Goal: Complete application form: Complete application form

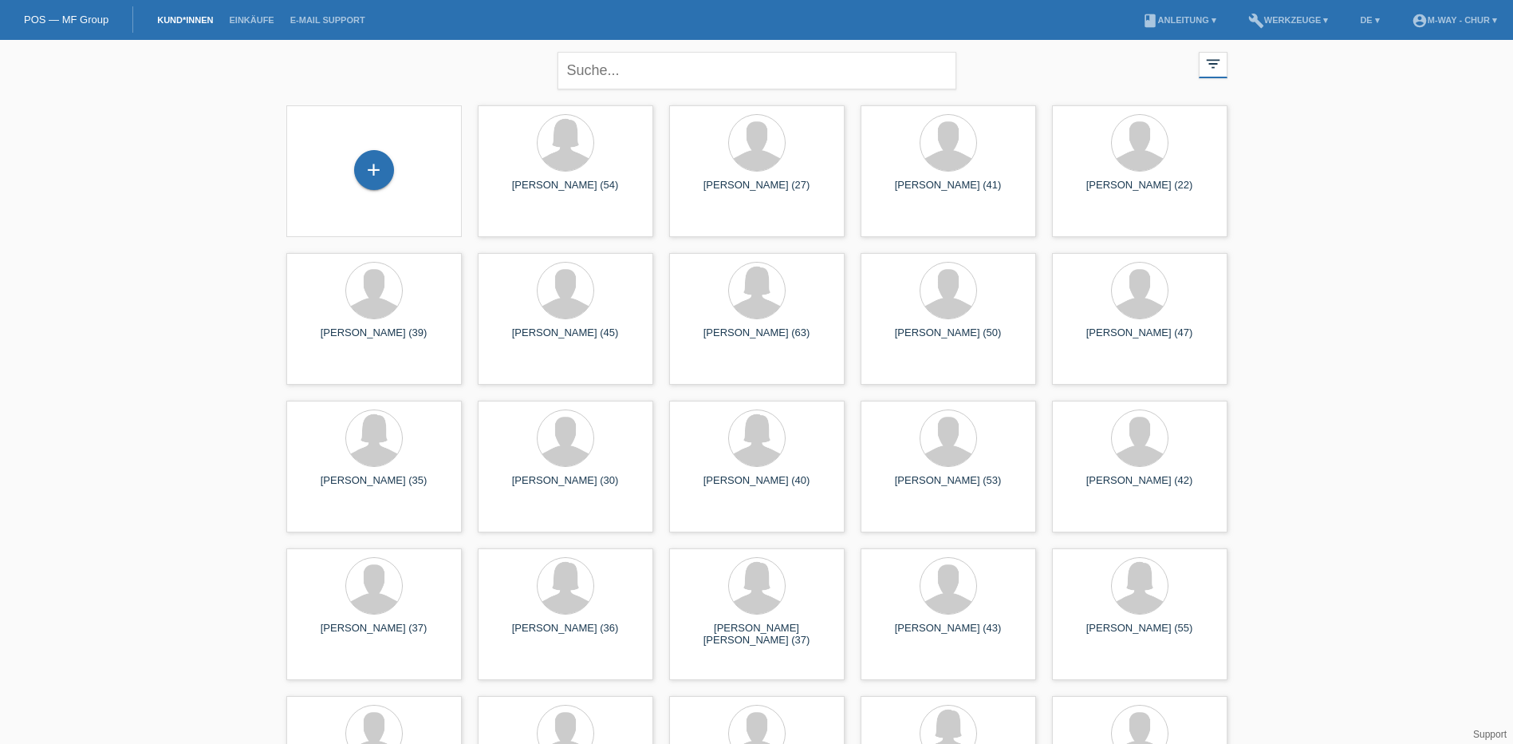
click at [364, 200] on div "+" at bounding box center [374, 171] width 176 height 132
click at [366, 184] on div "+" at bounding box center [374, 170] width 40 height 40
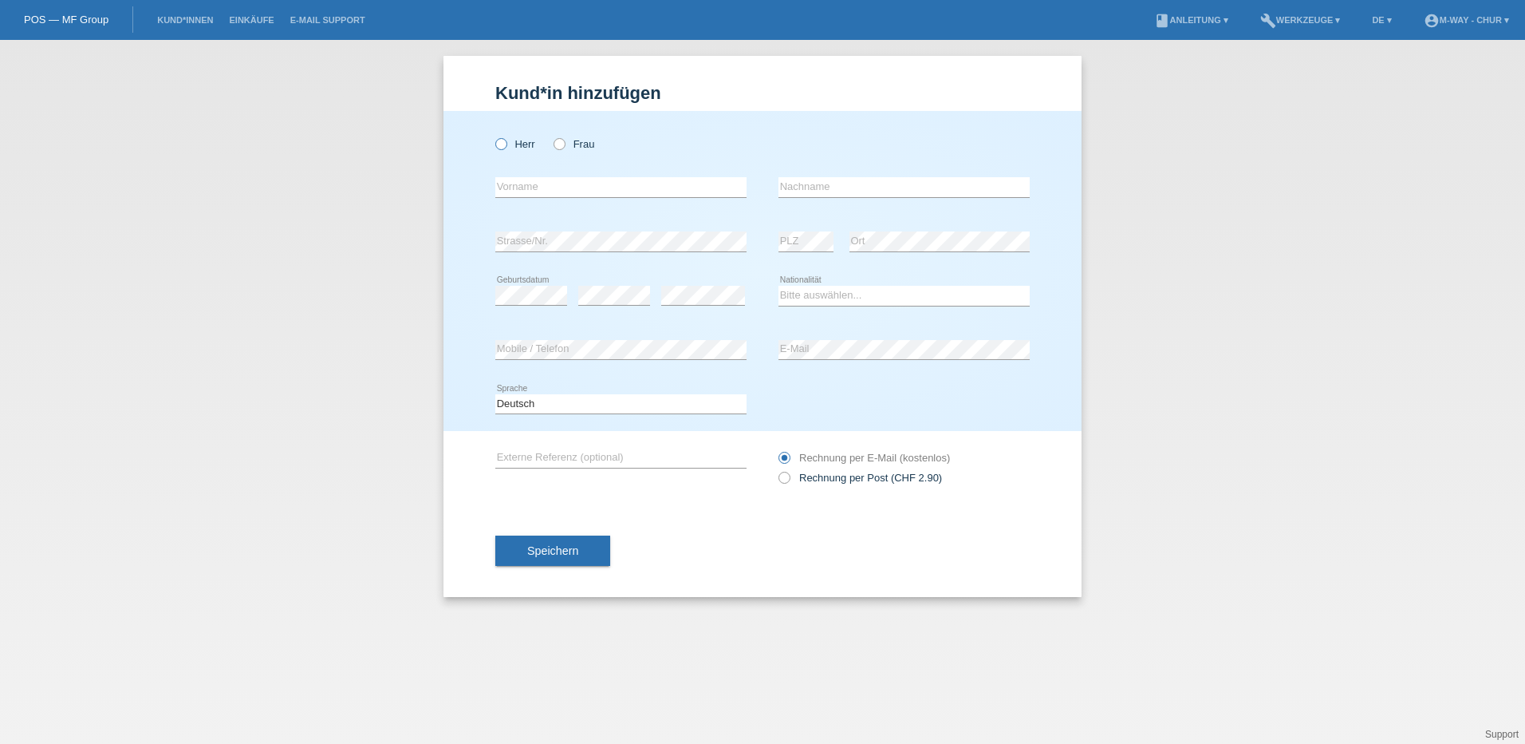
click at [493, 136] on icon at bounding box center [493, 136] width 0 height 0
click at [498, 144] on input "Herr" at bounding box center [500, 143] width 10 height 10
radio input "true"
click at [527, 191] on input "text" at bounding box center [620, 187] width 251 height 20
type input "[PERSON_NAME]"
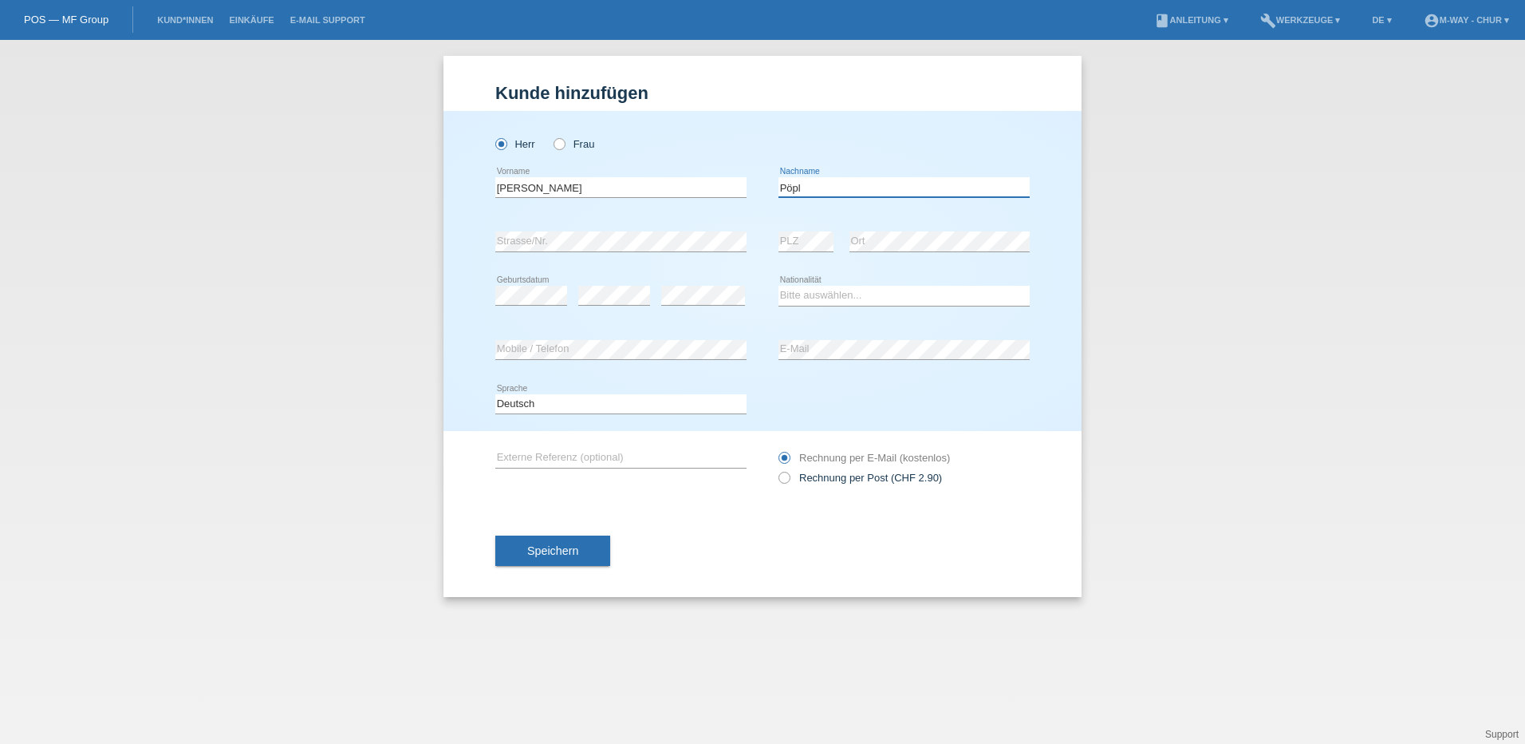
type input "Pöpl"
click at [615, 305] on icon at bounding box center [614, 305] width 72 height 1
click at [853, 306] on icon at bounding box center [904, 306] width 251 height 1
click at [852, 303] on select "Bitte auswählen... Schweiz Deutschland Liechtenstein Österreich ------------ Af…" at bounding box center [904, 295] width 251 height 19
select select "CH"
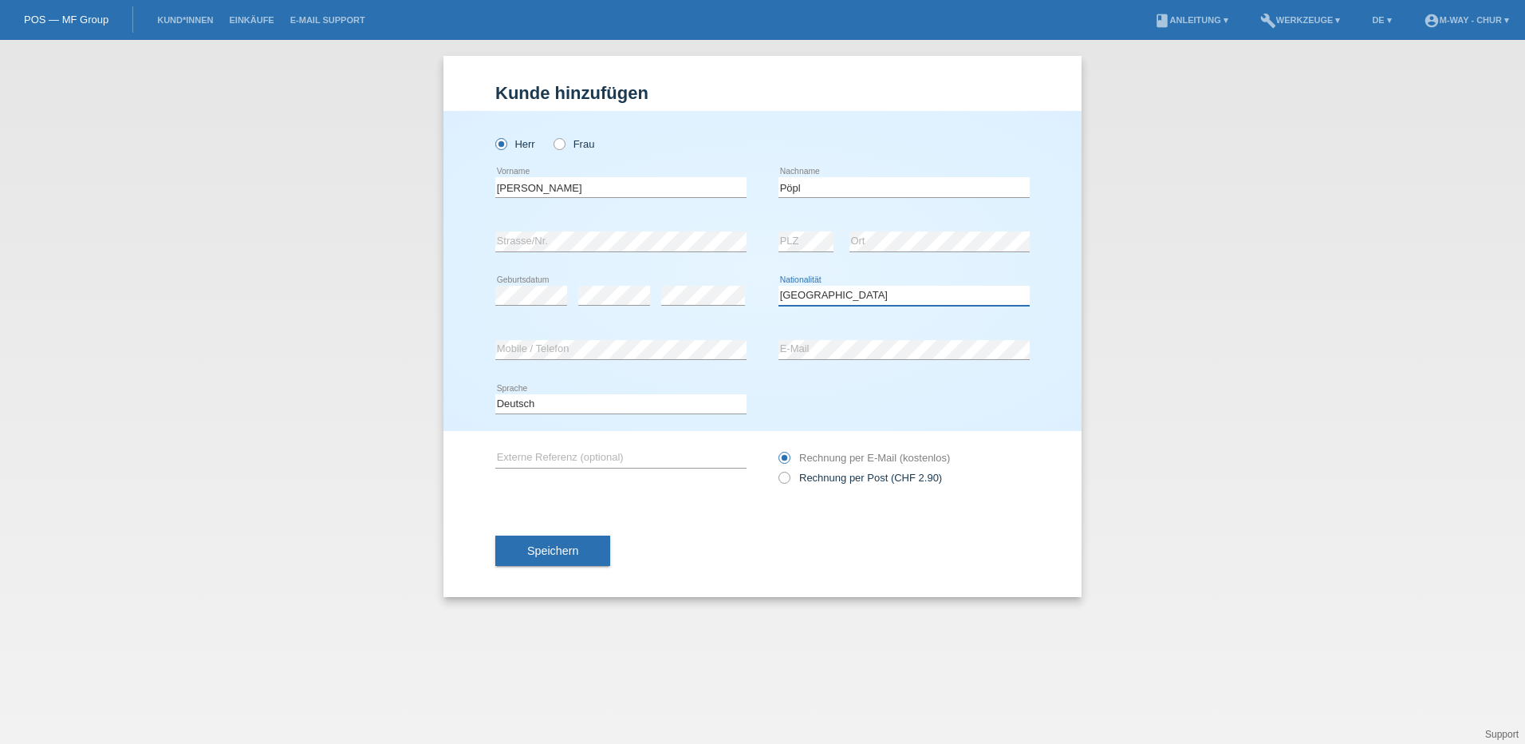
click at [779, 286] on select "Bitte auswählen... Schweiz Deutschland Liechtenstein Österreich ------------ Af…" at bounding box center [904, 295] width 251 height 19
click at [562, 545] on span "Speichern" at bounding box center [552, 550] width 51 height 13
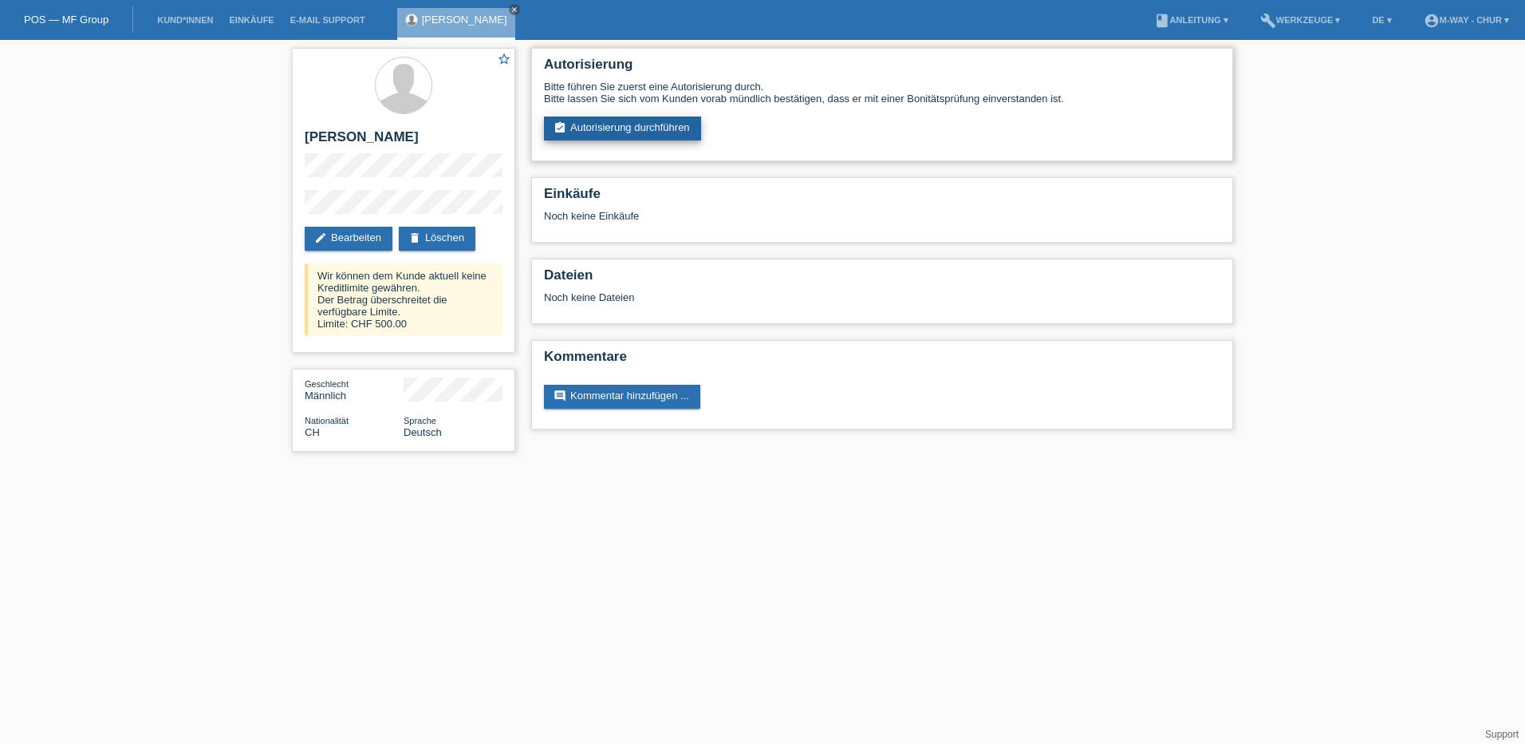
click at [597, 133] on link "assignment_turned_in Autorisierung durchführen" at bounding box center [622, 128] width 157 height 24
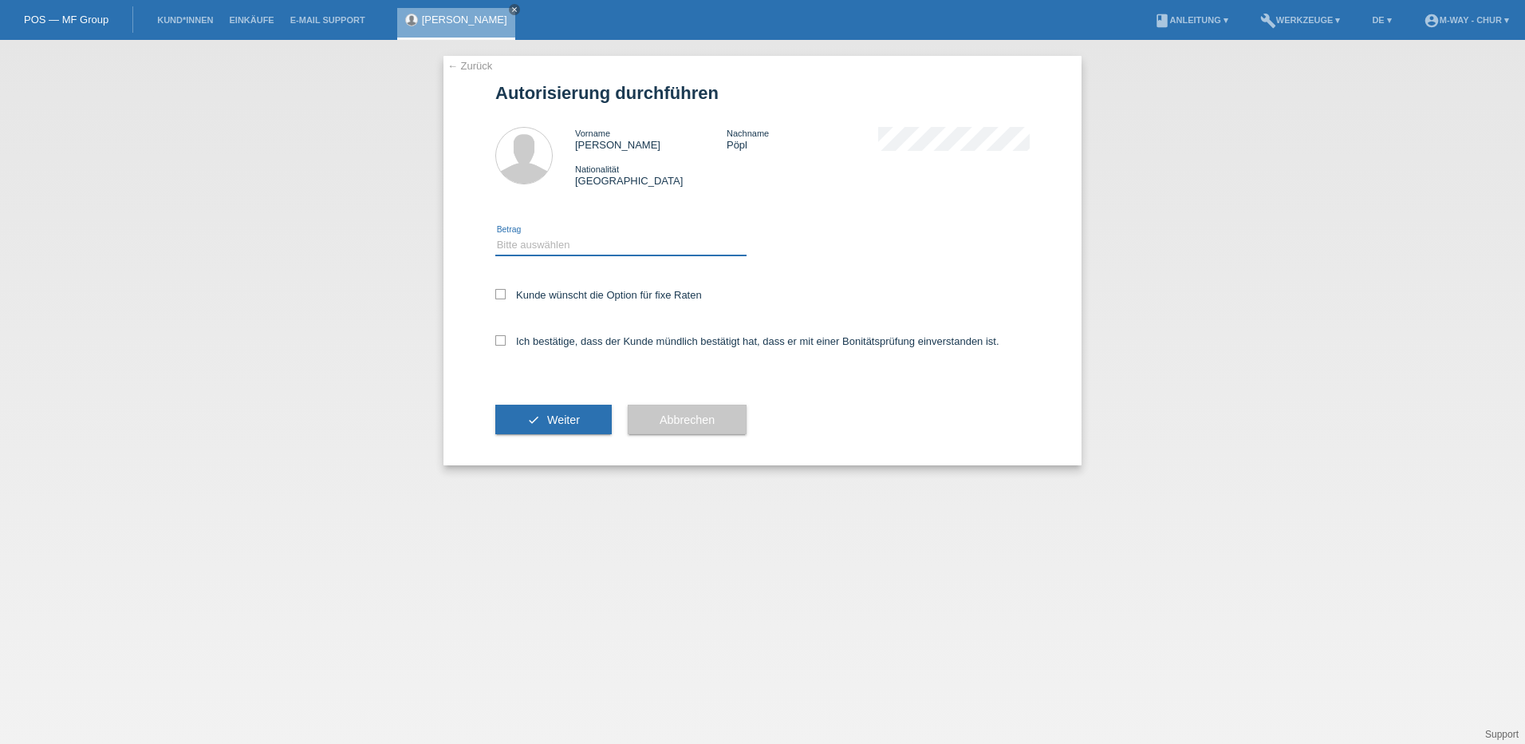
click at [550, 241] on select "Bitte auswählen CHF 1.00 - CHF 499.00 CHF 500.00 - CHF 1'999.00 CHF 2'000.00 - …" at bounding box center [620, 244] width 251 height 19
select select "3"
click at [495, 235] on select "Bitte auswählen CHF 1.00 - CHF 499.00 CHF 500.00 - CHF 1'999.00 CHF 2'000.00 - …" at bounding box center [620, 244] width 251 height 19
click at [503, 287] on div "Kunde wünscht die Option für fixe Raten" at bounding box center [762, 296] width 535 height 46
click at [496, 286] on div "Kunde wünscht die Option für fixe Raten" at bounding box center [762, 296] width 535 height 46
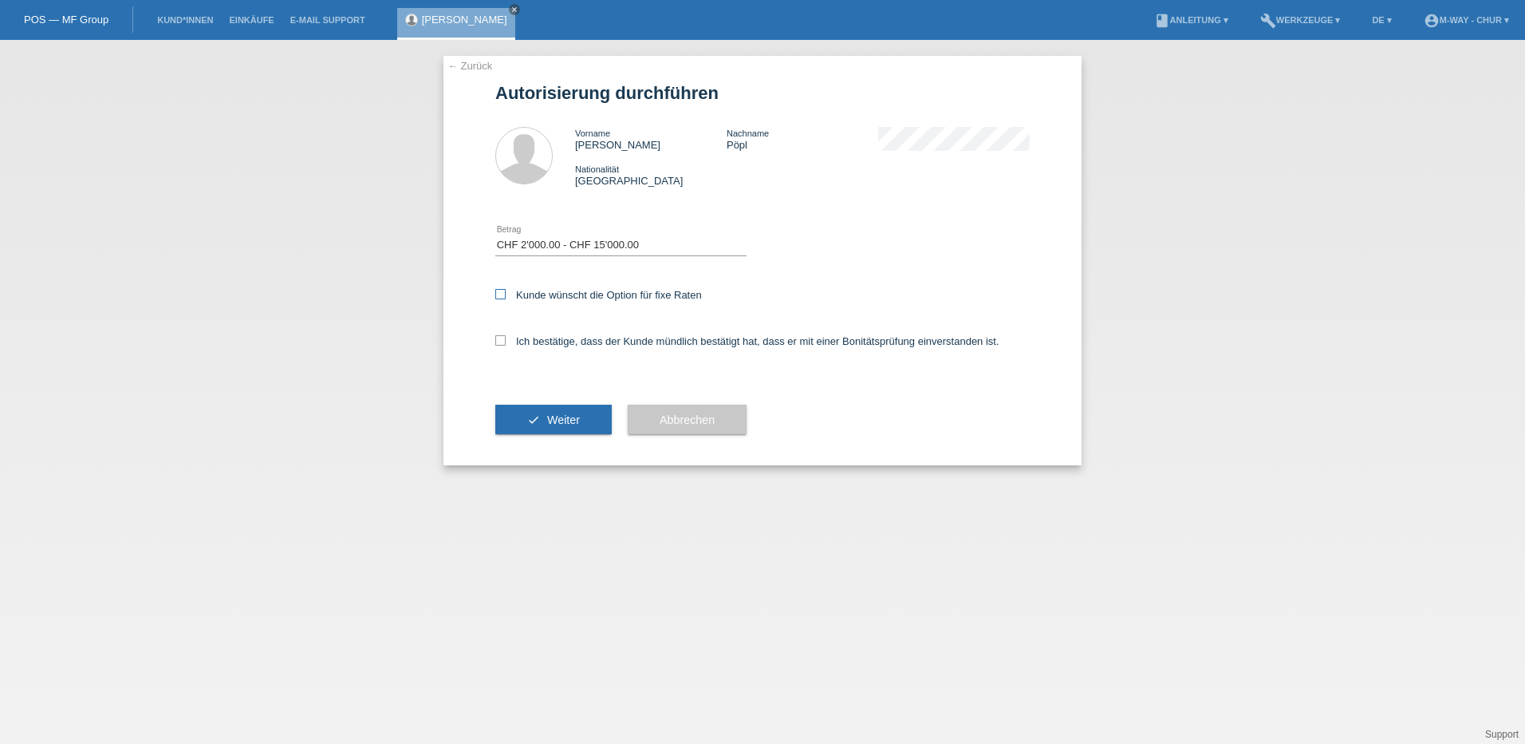
click at [499, 294] on icon at bounding box center [500, 294] width 10 height 10
click at [499, 294] on input "Kunde wünscht die Option für fixe Raten" at bounding box center [500, 294] width 10 height 10
checkbox input "true"
drag, startPoint x: 499, startPoint y: 325, endPoint x: 499, endPoint y: 340, distance: 15.2
click at [499, 326] on div "Ich bestätige, dass der Kunde mündlich bestätigt hat, dass er mit einer Bonität…" at bounding box center [762, 346] width 535 height 54
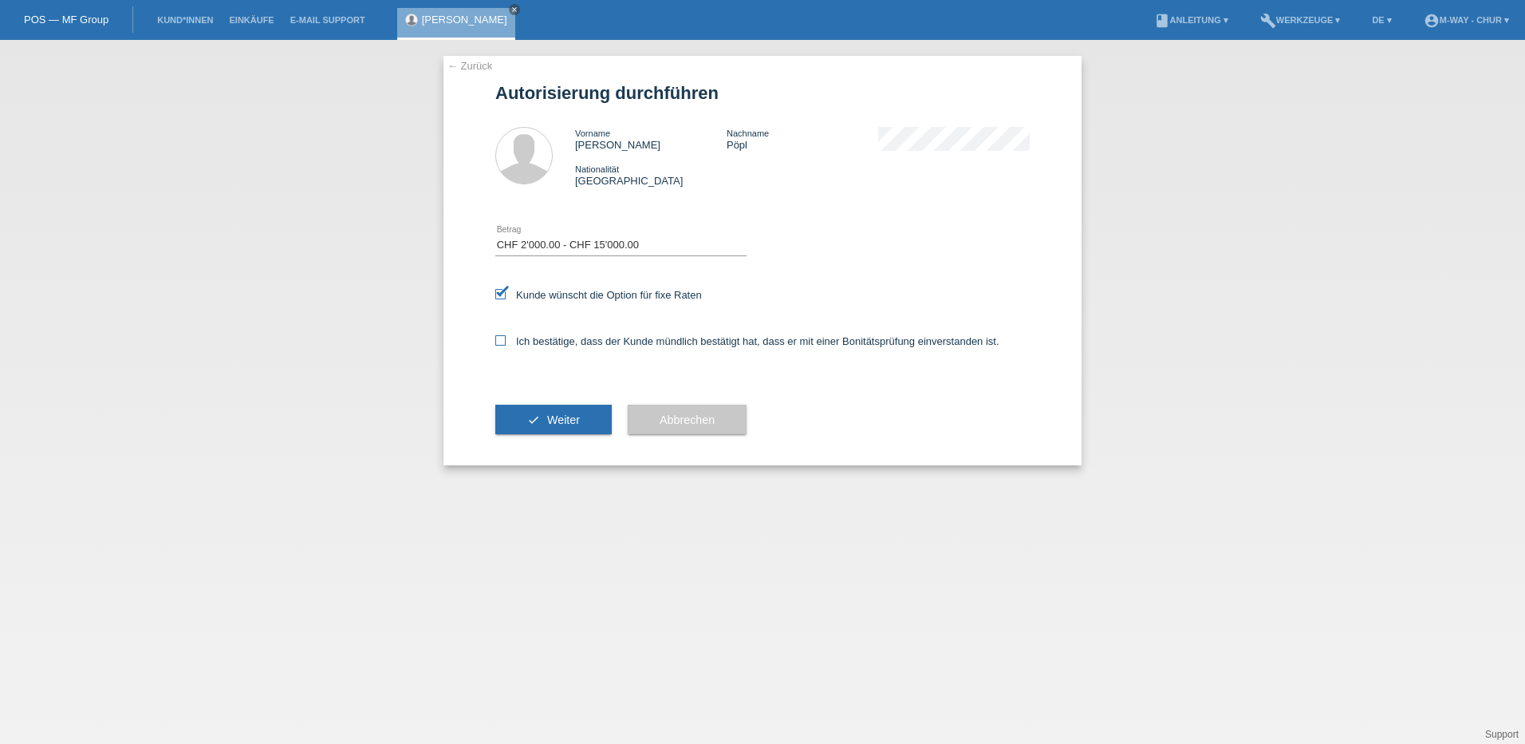
click at [499, 341] on icon at bounding box center [500, 340] width 10 height 10
click at [499, 341] on input "Ich bestätige, dass der Kunde mündlich bestätigt hat, dass er mit einer Bonität…" at bounding box center [500, 340] width 10 height 10
checkbox input "true"
click at [531, 415] on icon "check" at bounding box center [533, 419] width 13 height 13
